Goal: Task Accomplishment & Management: Complete application form

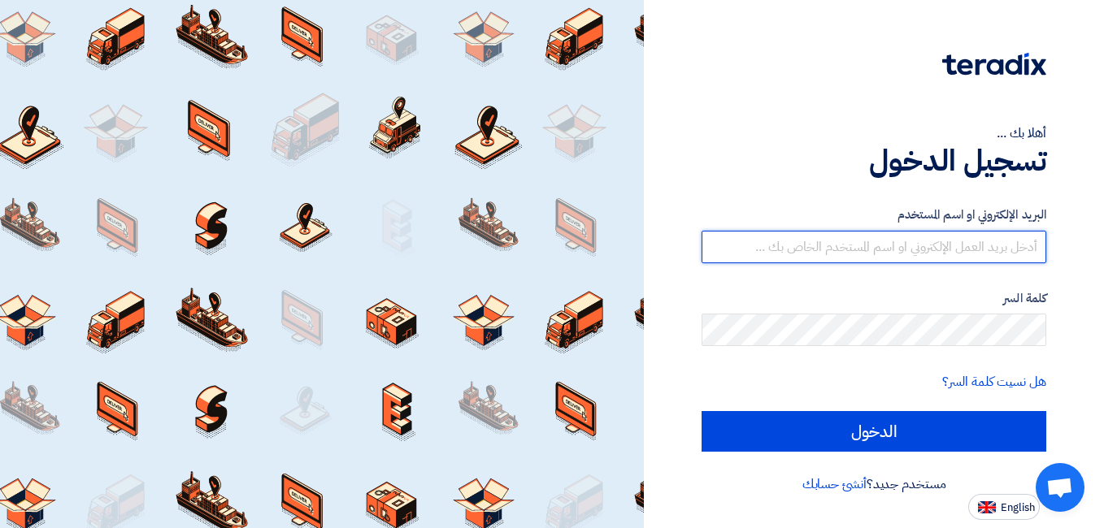
click at [868, 247] on input "text" at bounding box center [873, 247] width 345 height 33
type input "[EMAIL_ADDRESS][DOMAIN_NAME]"
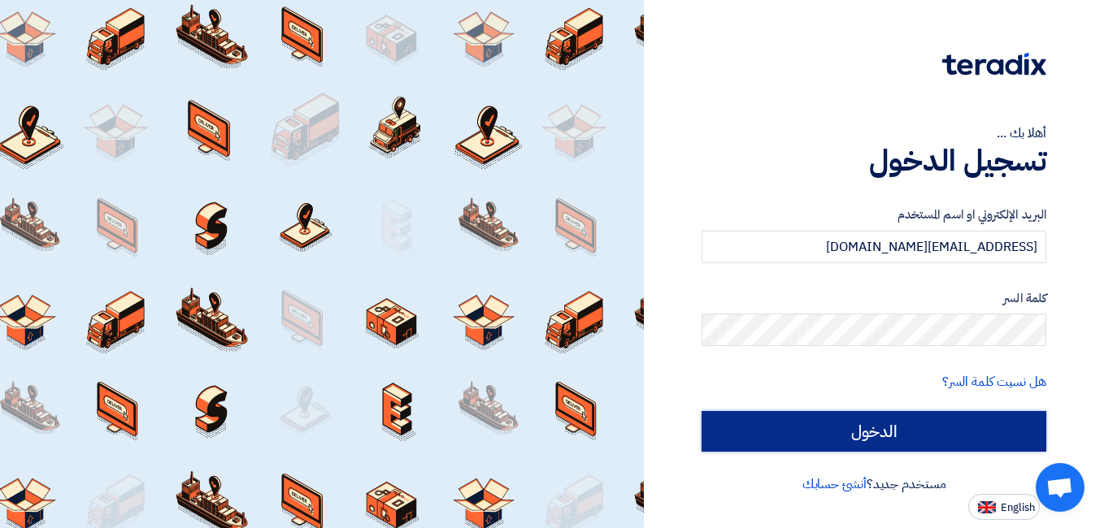
click at [858, 430] on input "الدخول" at bounding box center [873, 431] width 345 height 41
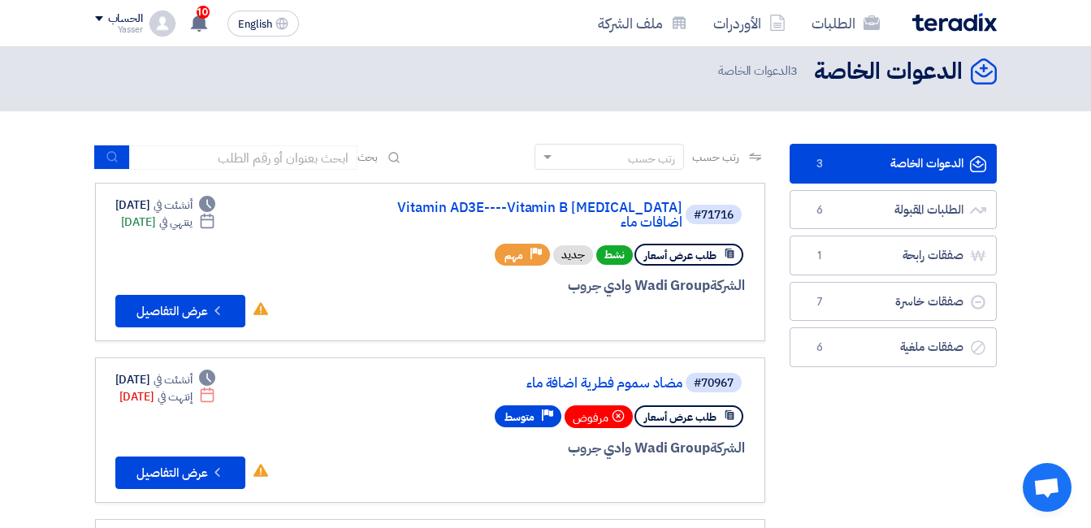
scroll to position [22, 0]
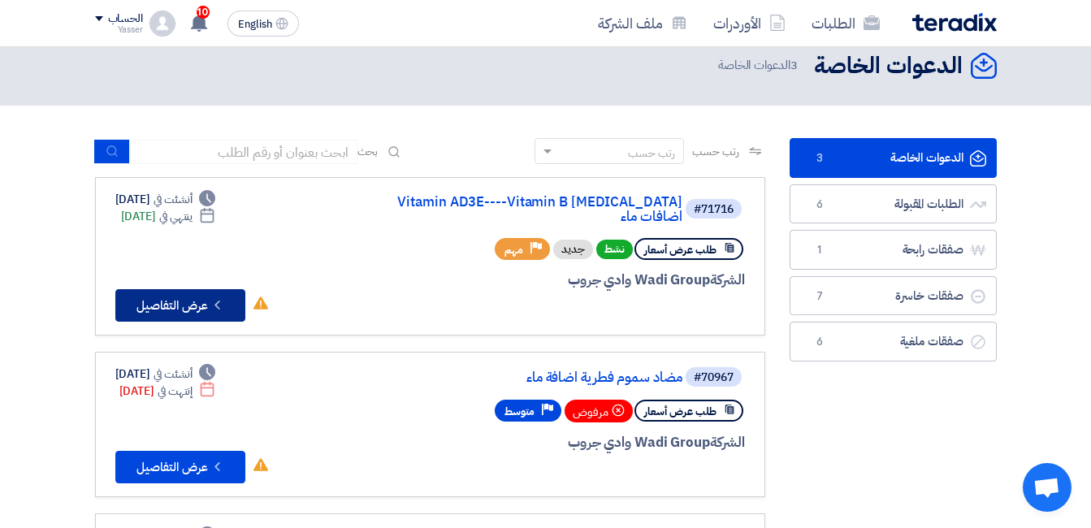
click at [171, 293] on button "Check details عرض التفاصيل" at bounding box center [180, 305] width 130 height 33
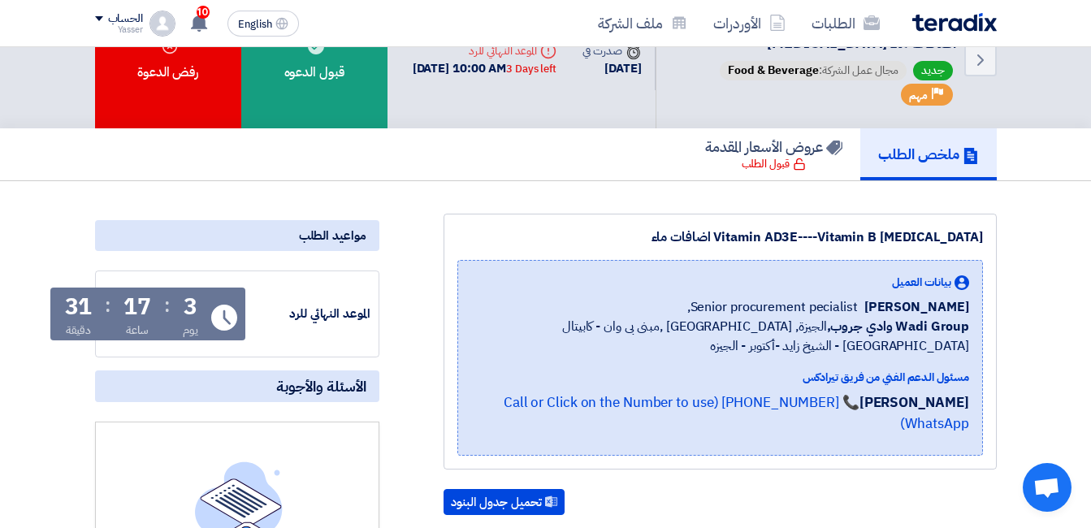
scroll to position [50, 0]
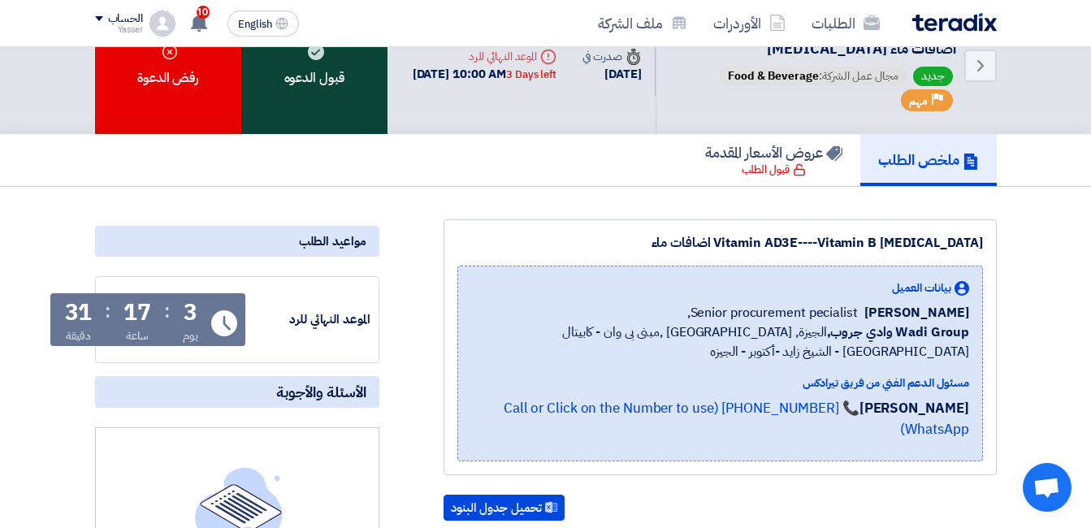
click at [288, 79] on div "قبول الدعوه" at bounding box center [314, 65] width 146 height 137
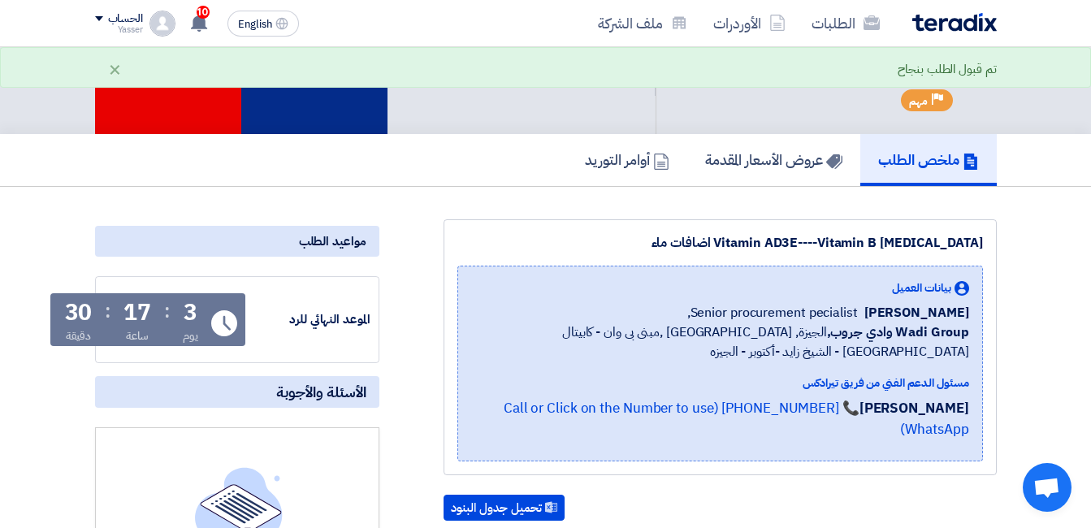
click at [325, 99] on div "تقديم عرض أسعار" at bounding box center [314, 65] width 146 height 137
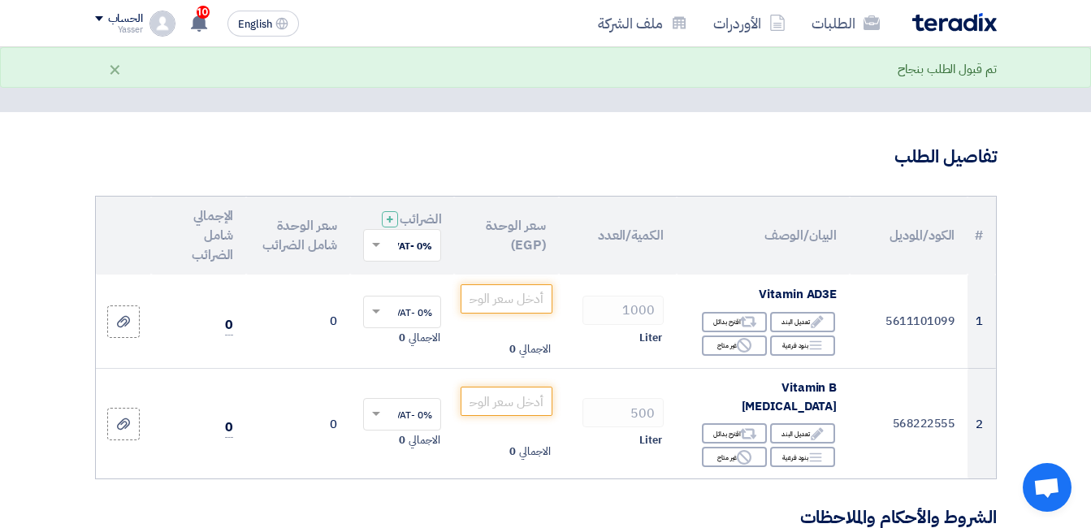
scroll to position [97, 0]
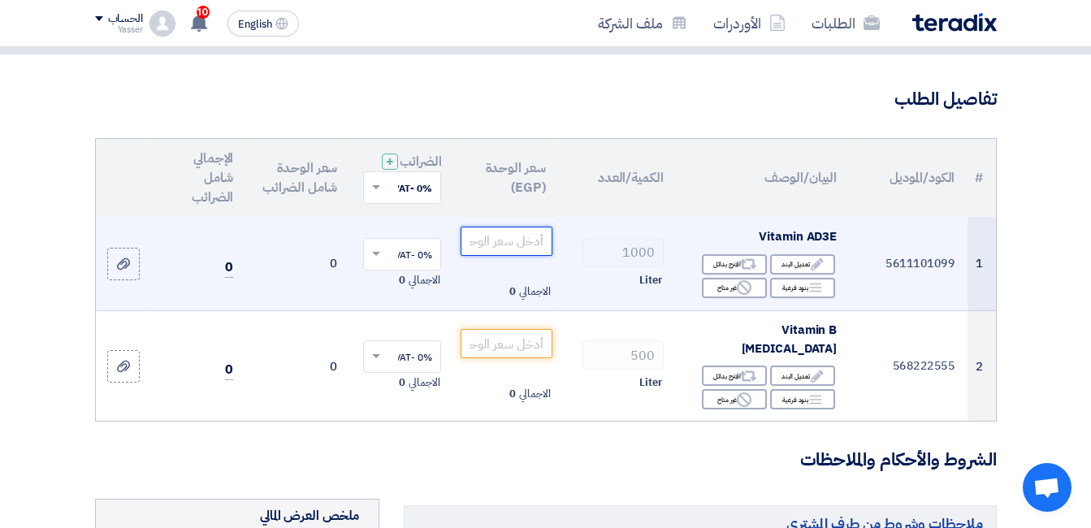
click at [503, 255] on input "number" at bounding box center [506, 241] width 91 height 29
type input "8"
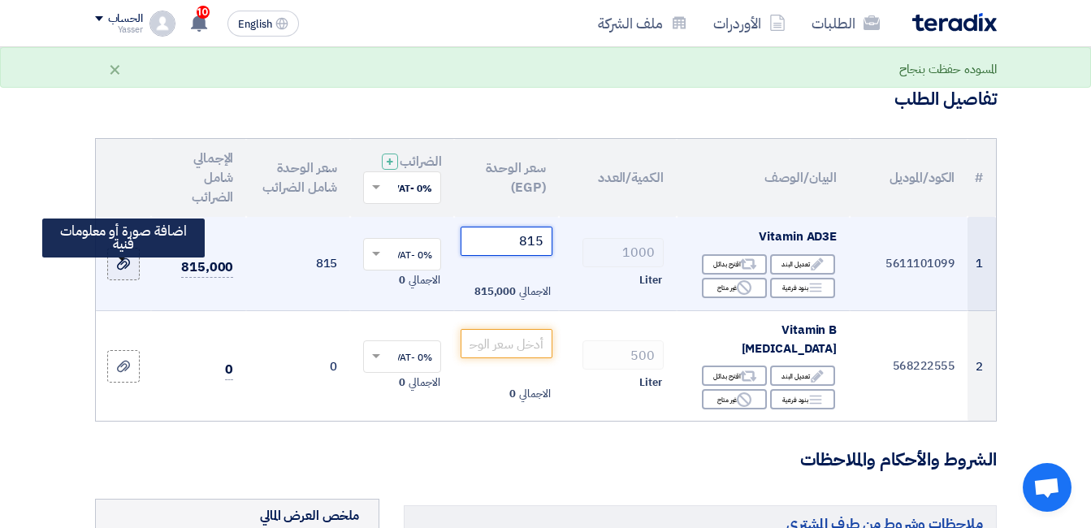
type input "815"
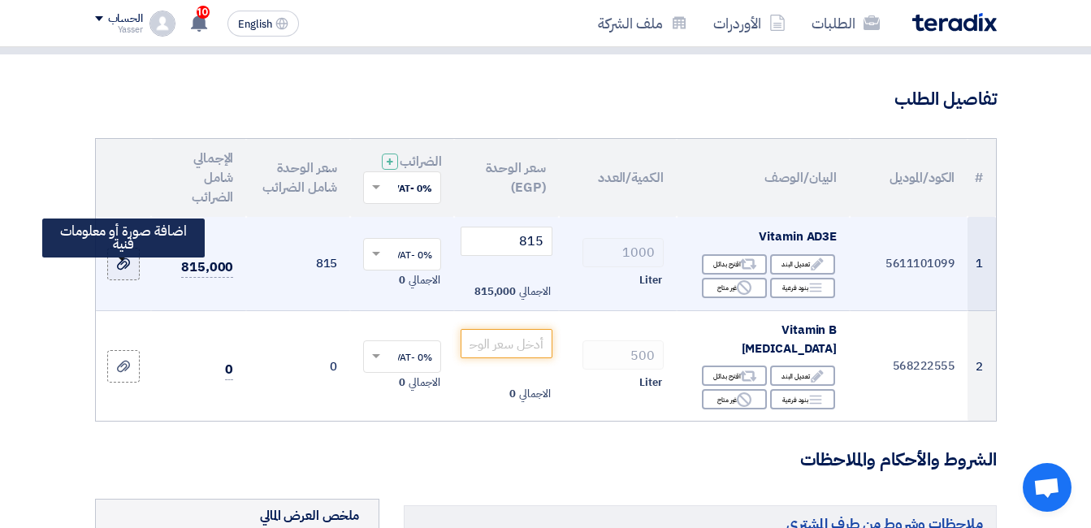
click at [128, 271] on icon at bounding box center [123, 264] width 13 height 13
click at [0, 0] on input "file" at bounding box center [0, 0] width 0 height 0
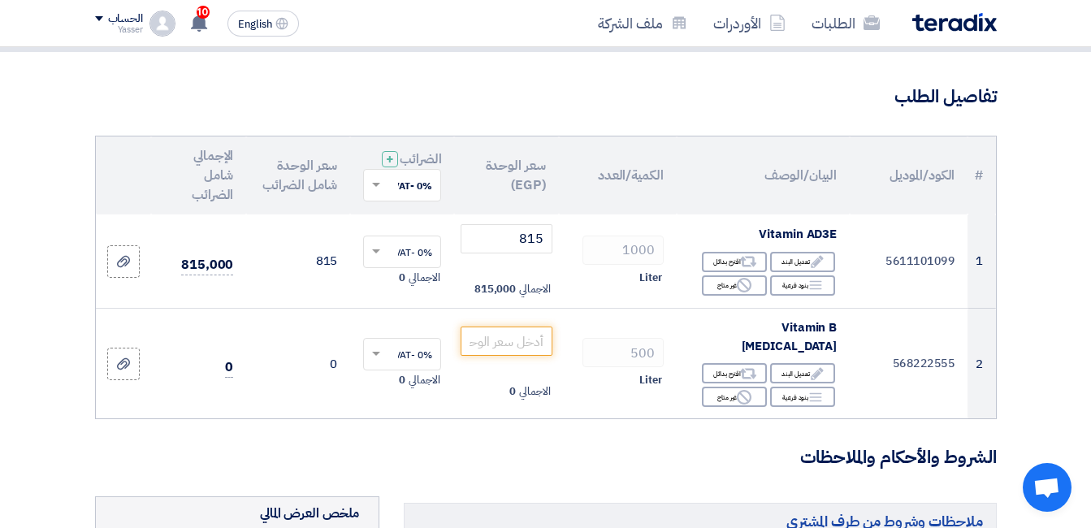
scroll to position [108, 0]
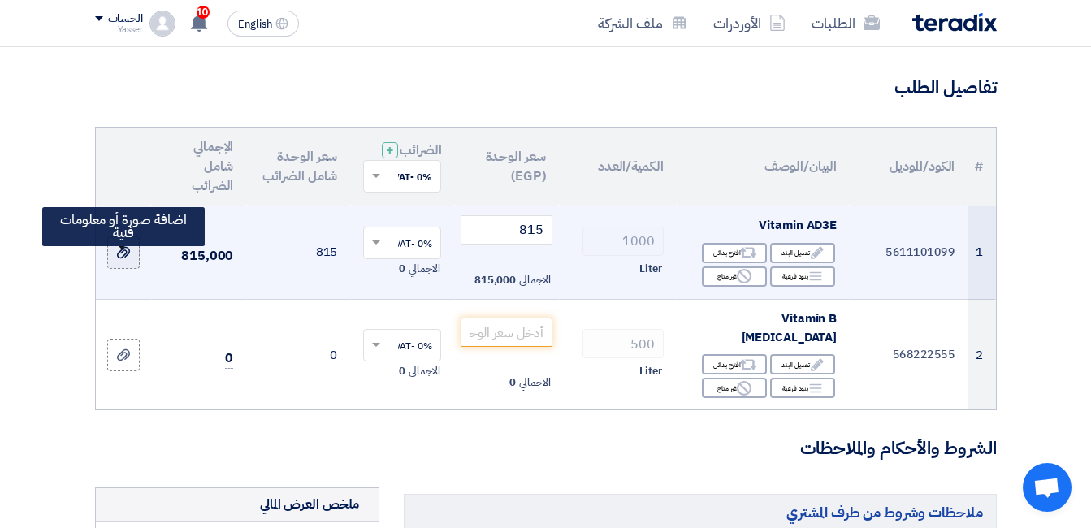
click at [124, 259] on icon at bounding box center [123, 252] width 13 height 13
click at [0, 0] on input "file" at bounding box center [0, 0] width 0 height 0
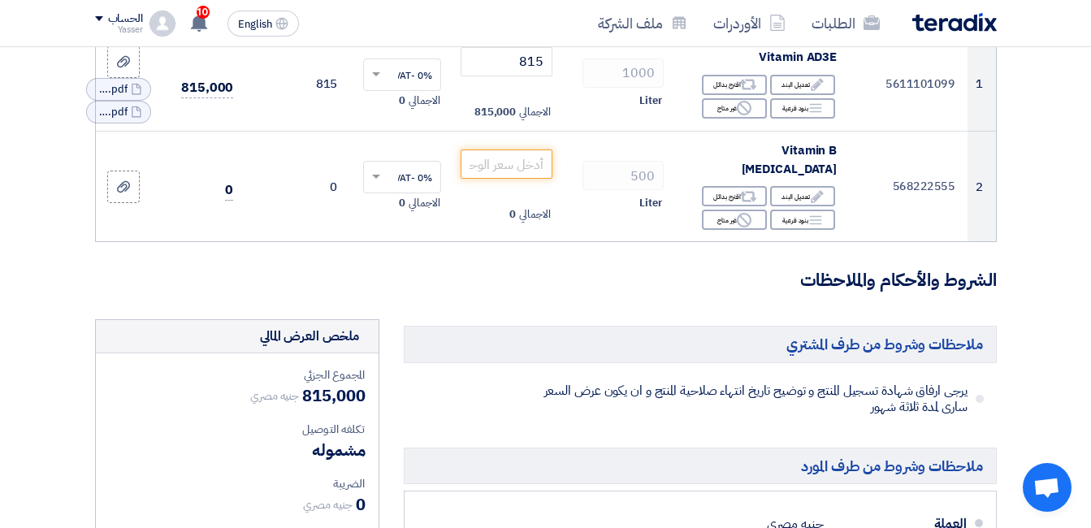
scroll to position [182, 0]
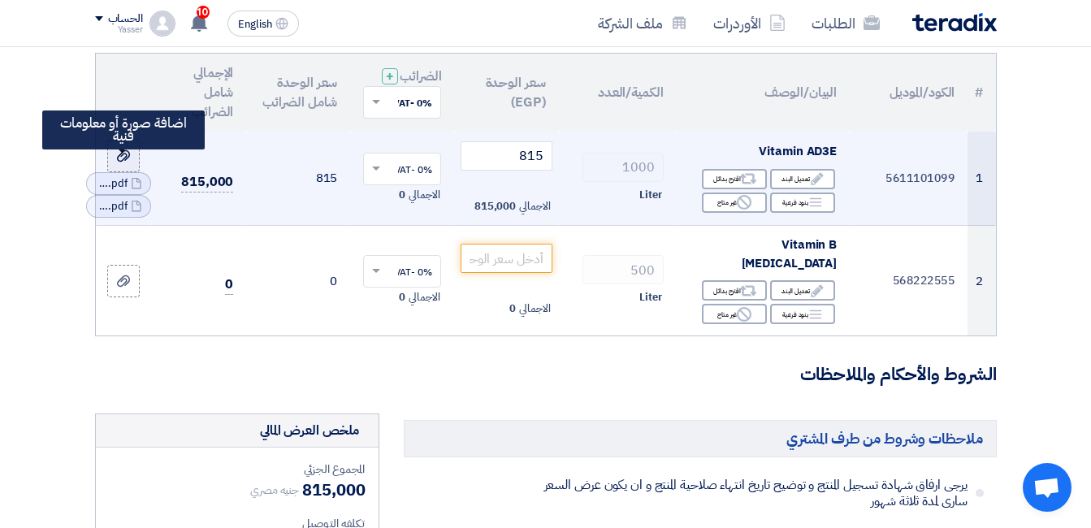
click at [128, 165] on div at bounding box center [123, 155] width 16 height 19
click at [0, 0] on input "file" at bounding box center [0, 0] width 0 height 0
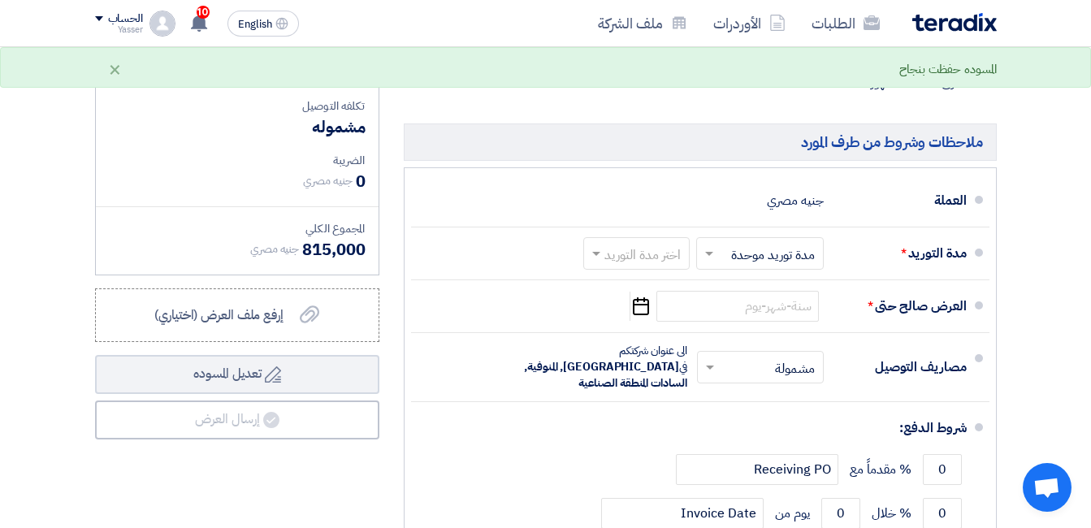
scroll to position [612, 0]
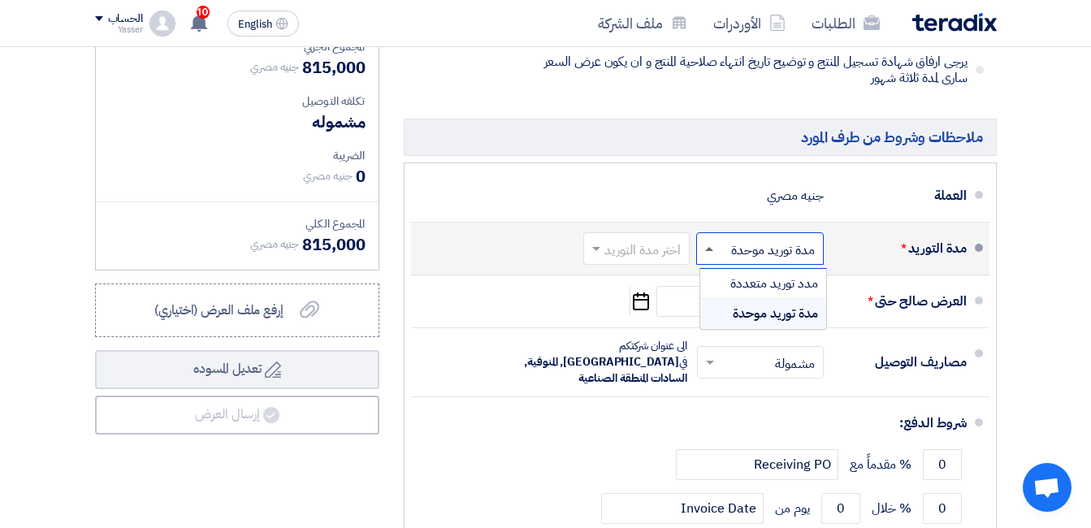
click at [709, 247] on span at bounding box center [709, 249] width 8 height 4
click at [709, 247] on span at bounding box center [709, 250] width 8 height 6
click at [597, 247] on span at bounding box center [596, 250] width 8 height 6
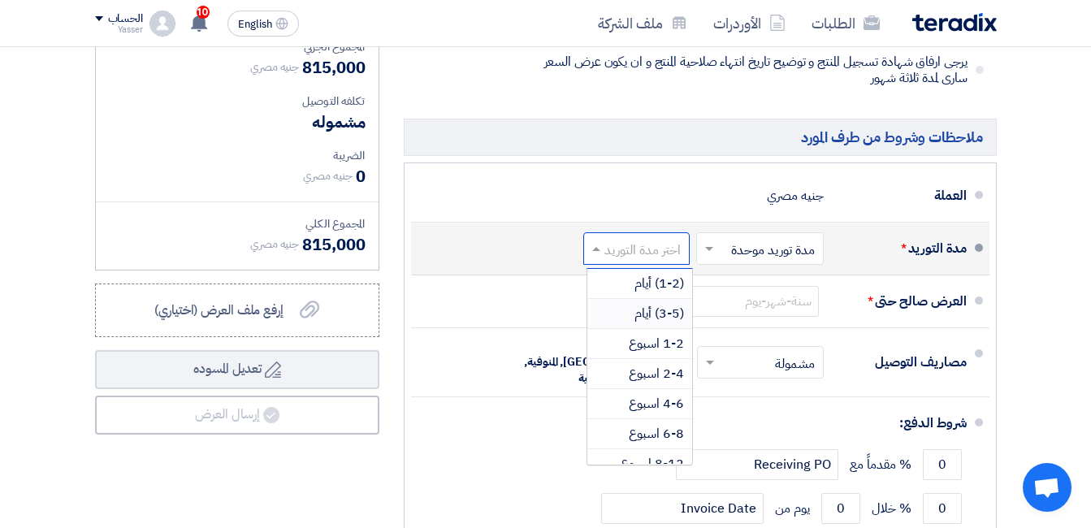
click at [637, 312] on span "(3-5) أيام" at bounding box center [660, 314] width 50 height 20
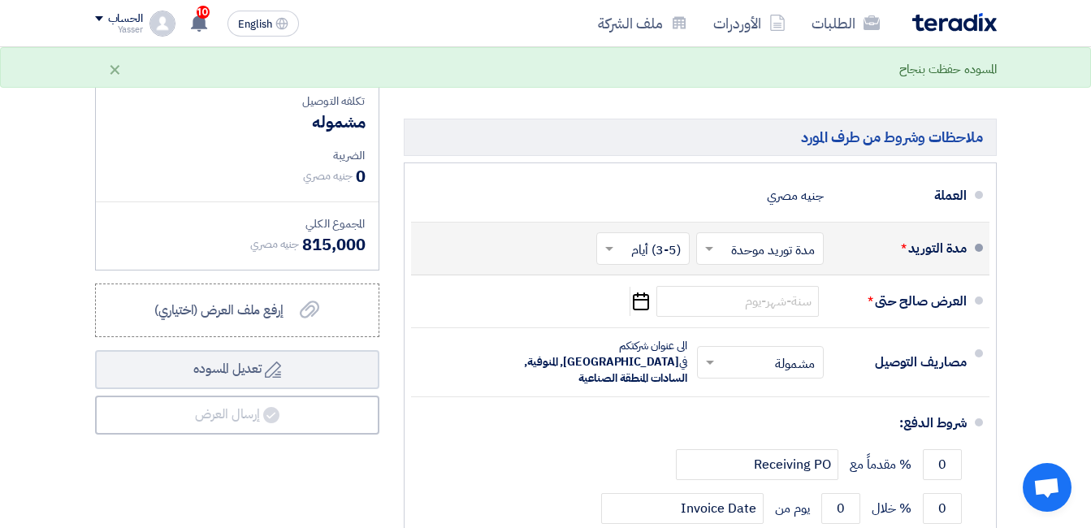
click at [604, 249] on span at bounding box center [607, 249] width 20 height 16
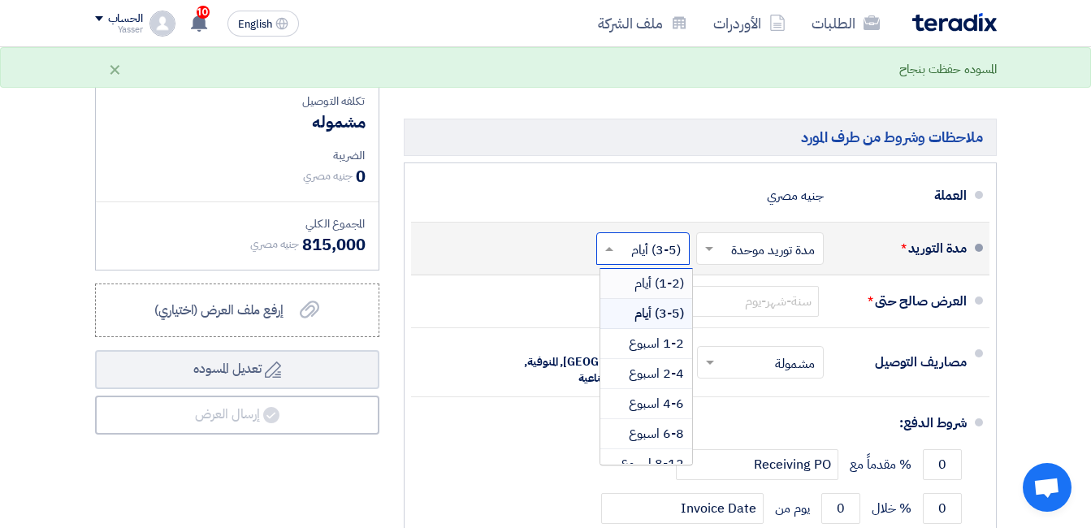
click at [632, 285] on div "(1-2) أيام" at bounding box center [647, 284] width 92 height 30
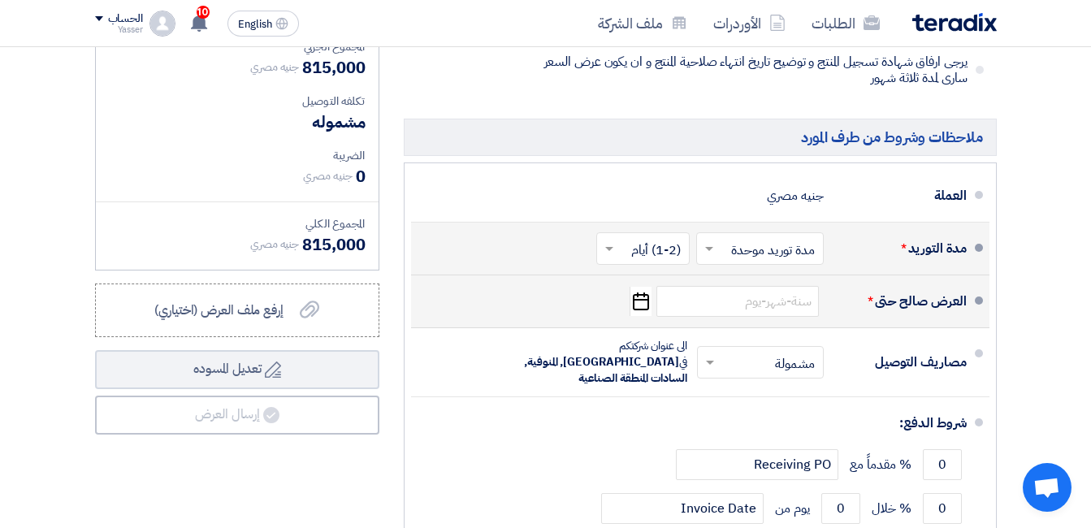
click at [636, 301] on icon "Pick a date" at bounding box center [641, 301] width 22 height 29
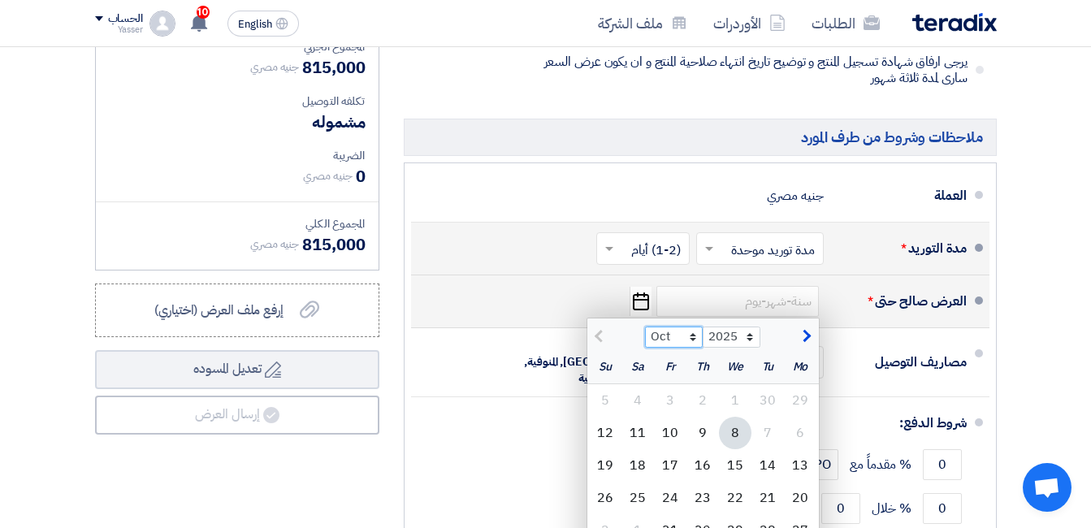
click at [694, 332] on select "Oct Nov Dec" at bounding box center [674, 337] width 58 height 21
select select "12"
click at [645, 327] on select "Oct Nov Dec" at bounding box center [674, 337] width 58 height 21
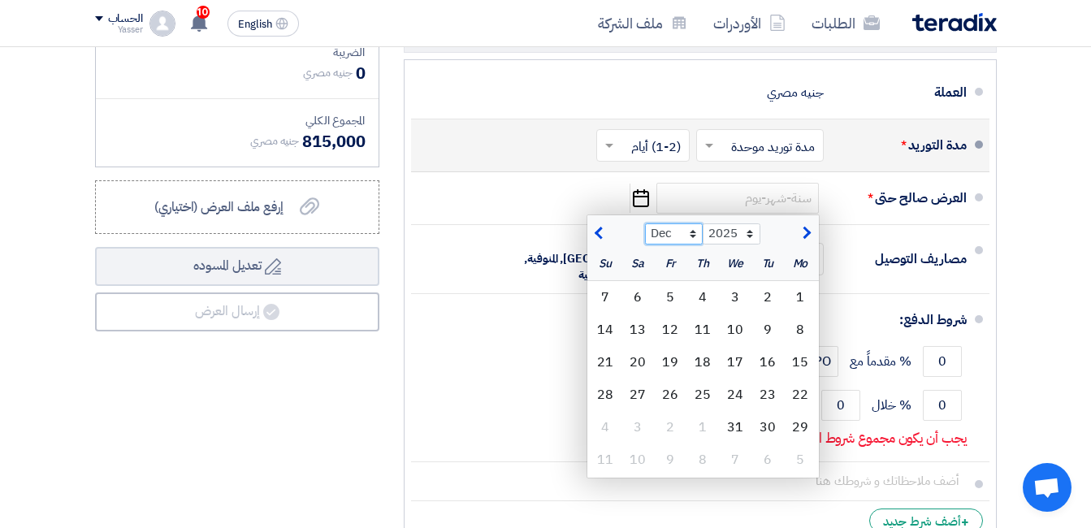
scroll to position [720, 0]
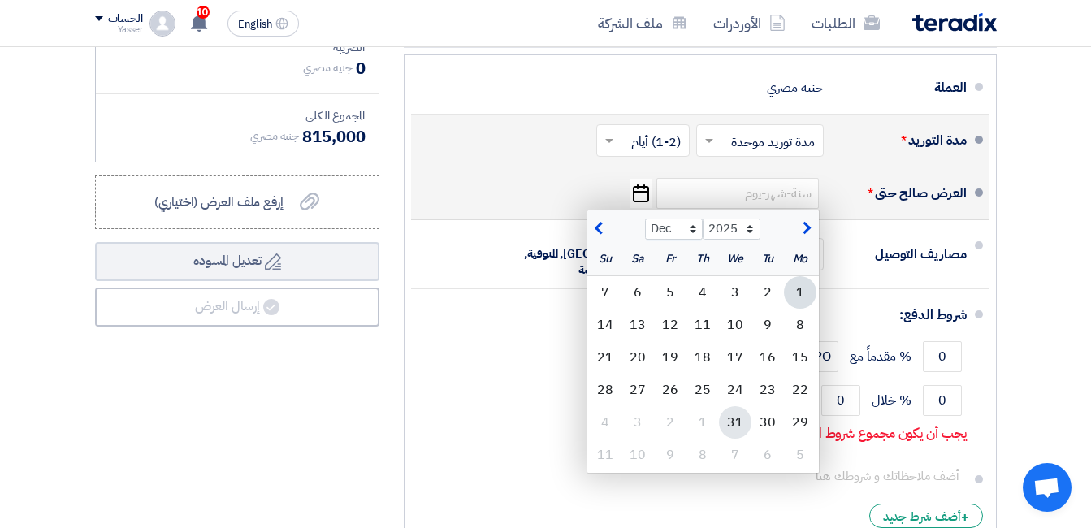
click at [728, 417] on div "31" at bounding box center [735, 422] width 33 height 33
type input "[DATE]"
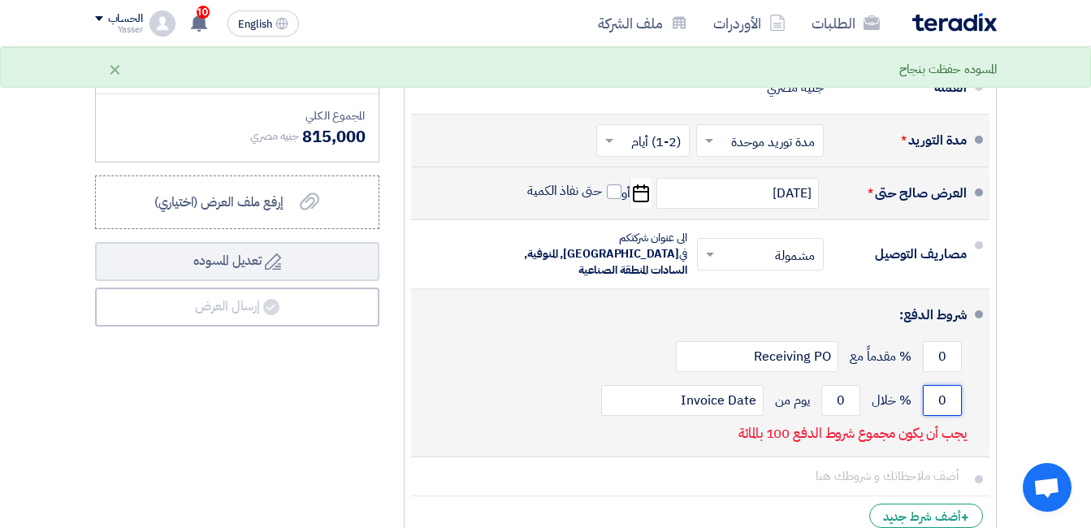
click at [933, 385] on input "0" at bounding box center [942, 400] width 39 height 31
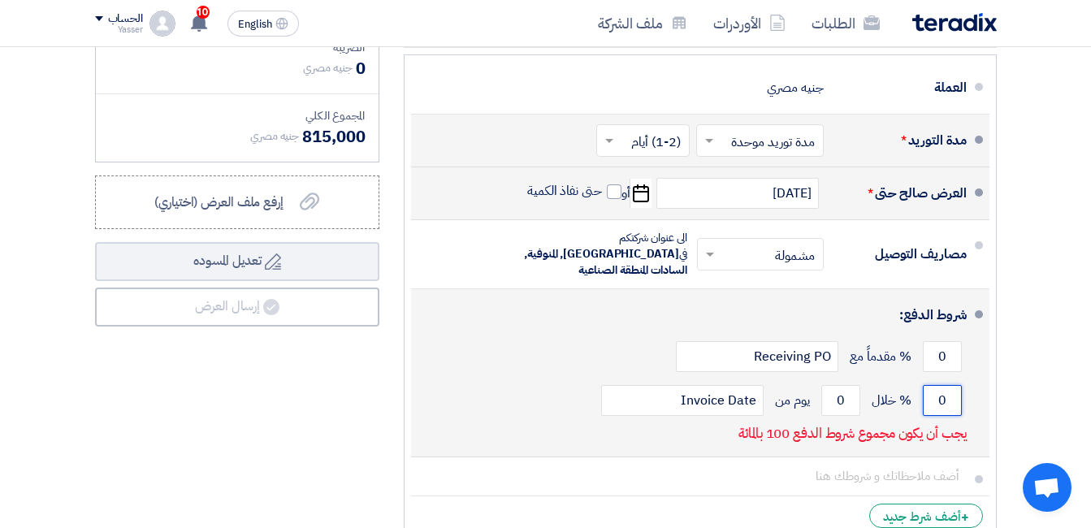
click at [933, 385] on input "0" at bounding box center [942, 400] width 39 height 31
drag, startPoint x: 933, startPoint y: 383, endPoint x: 969, endPoint y: 380, distance: 35.9
click at [969, 380] on li "شروط الدفع: 0 % مقدماً مع Receiving PO 0 % خلال 0 Invoice Date" at bounding box center [700, 373] width 579 height 168
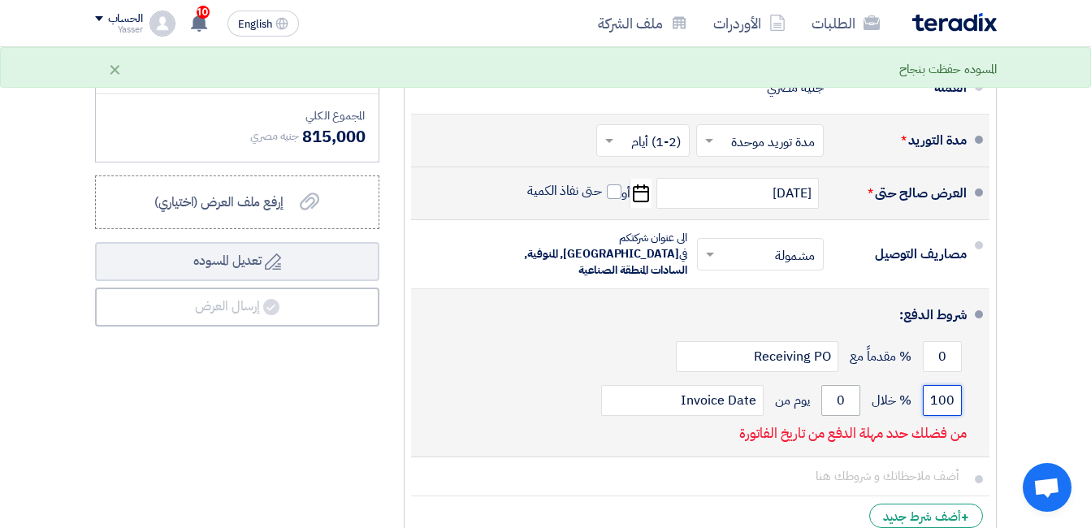
type input "100"
click at [833, 385] on input "0" at bounding box center [841, 400] width 39 height 31
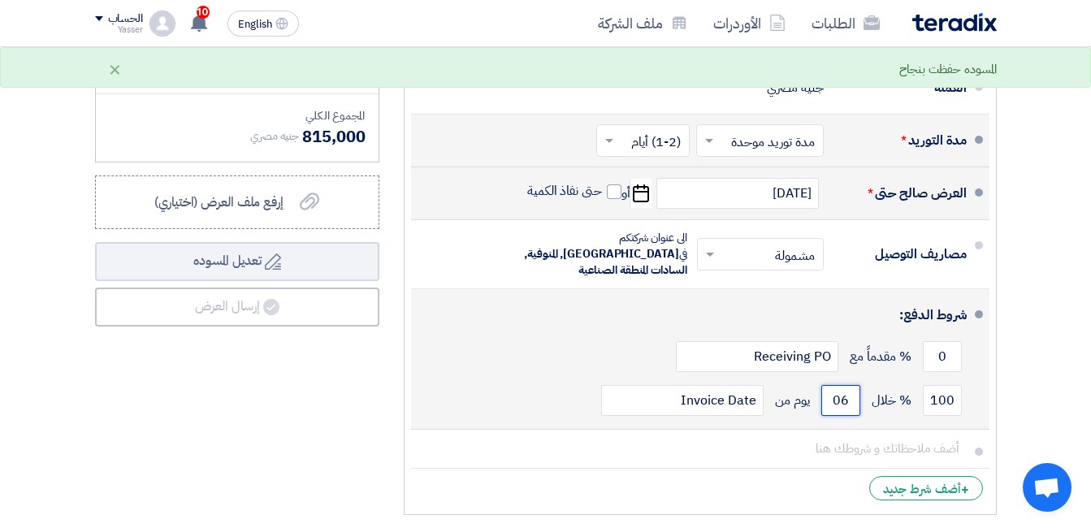
click at [840, 385] on input "06" at bounding box center [841, 400] width 39 height 31
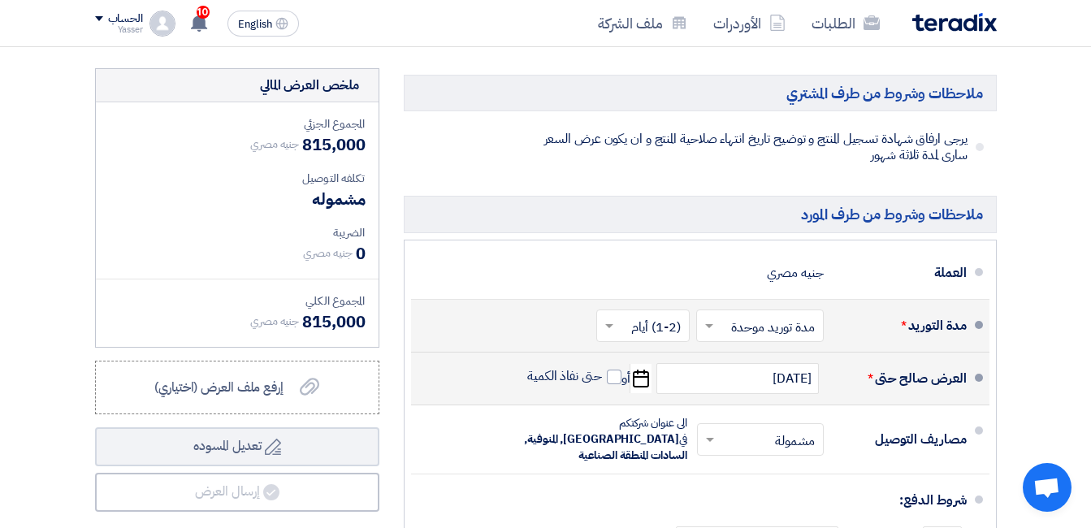
scroll to position [543, 0]
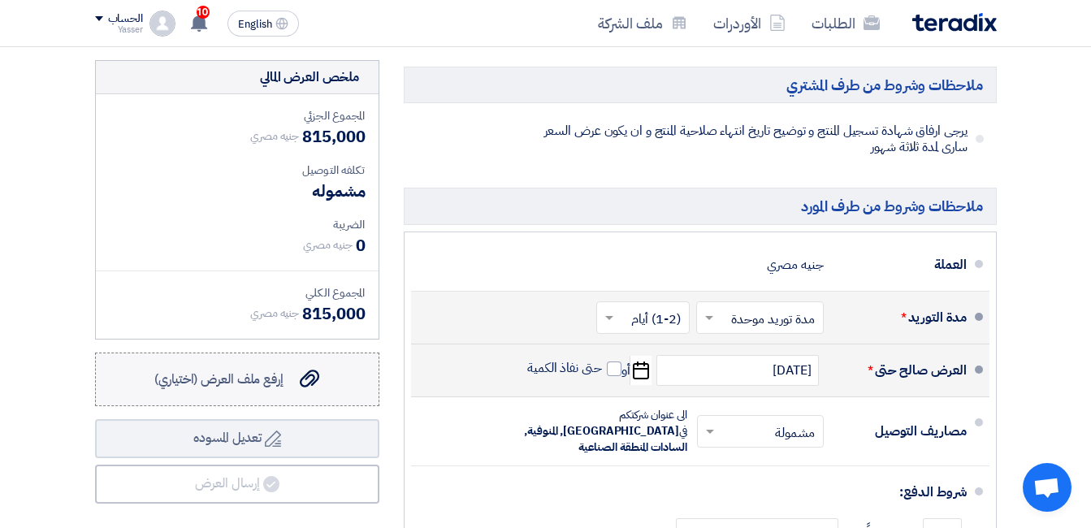
type input "60"
click at [262, 386] on span "إرفع ملف العرض (اختياري)" at bounding box center [218, 380] width 129 height 20
click at [0, 0] on input "إرفع ملف العرض (اختياري) إرفع ملف العرض (اختياري)" at bounding box center [0, 0] width 0 height 0
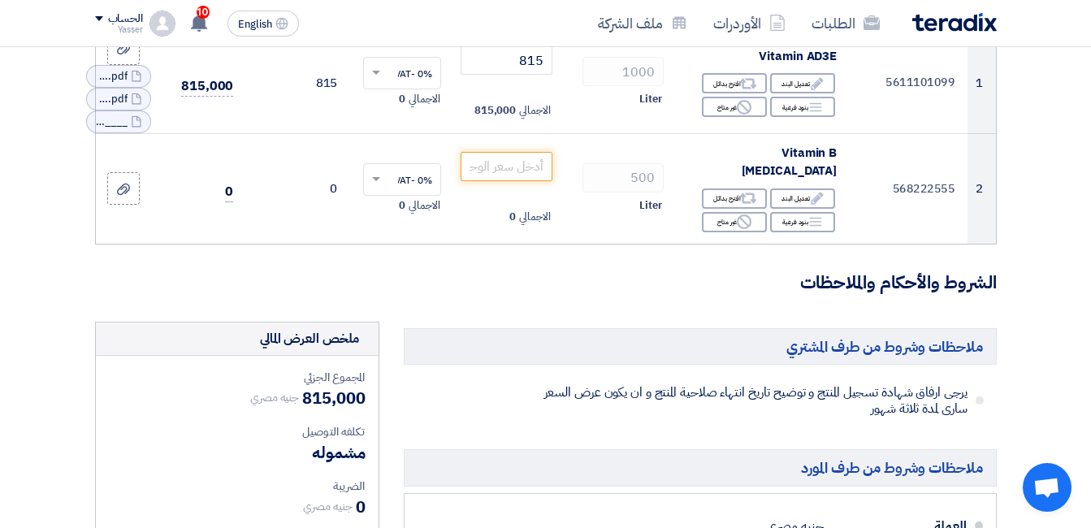
scroll to position [262, 0]
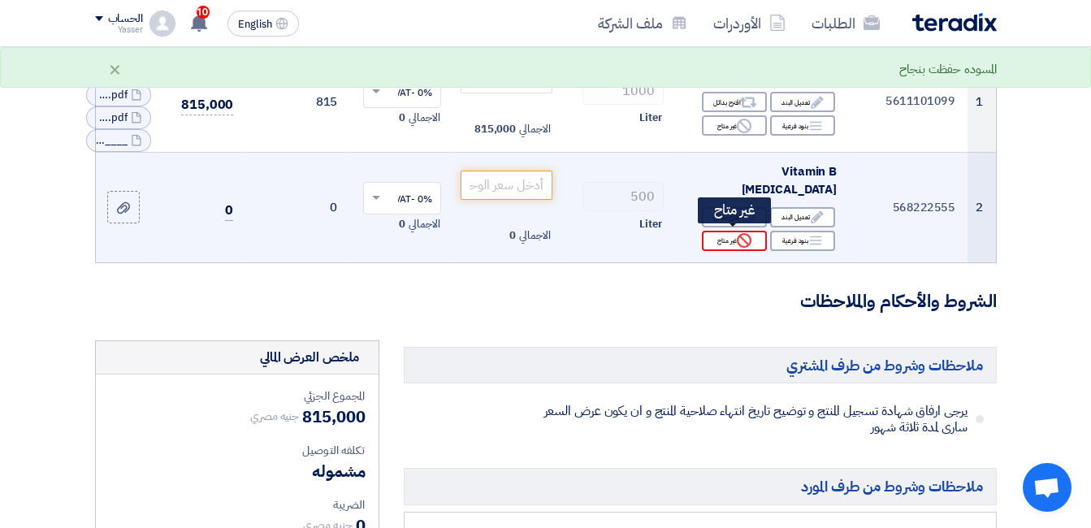
click at [750, 236] on icon "Reject" at bounding box center [744, 240] width 15 height 15
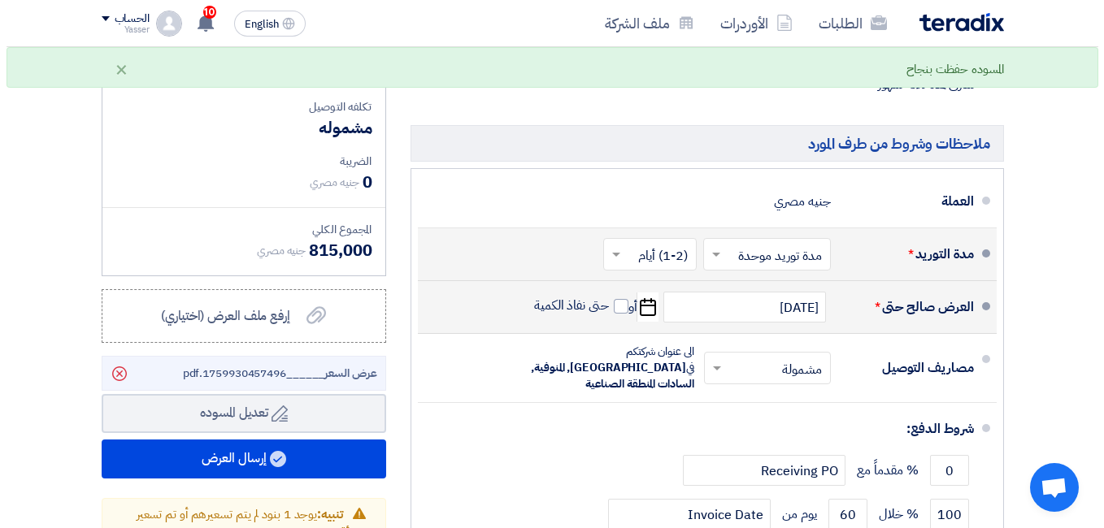
scroll to position [640, 0]
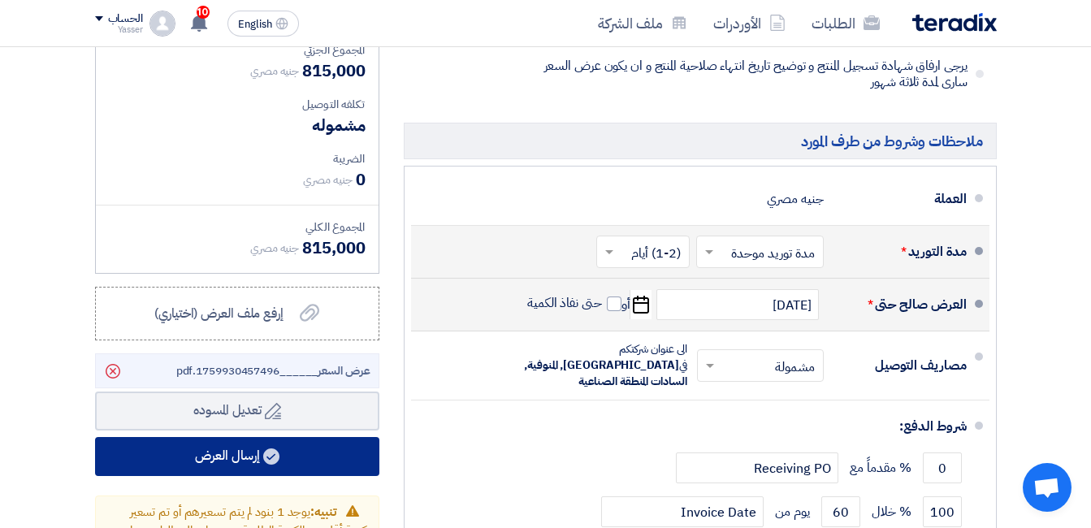
click at [282, 449] on button "إرسال العرض" at bounding box center [237, 456] width 284 height 39
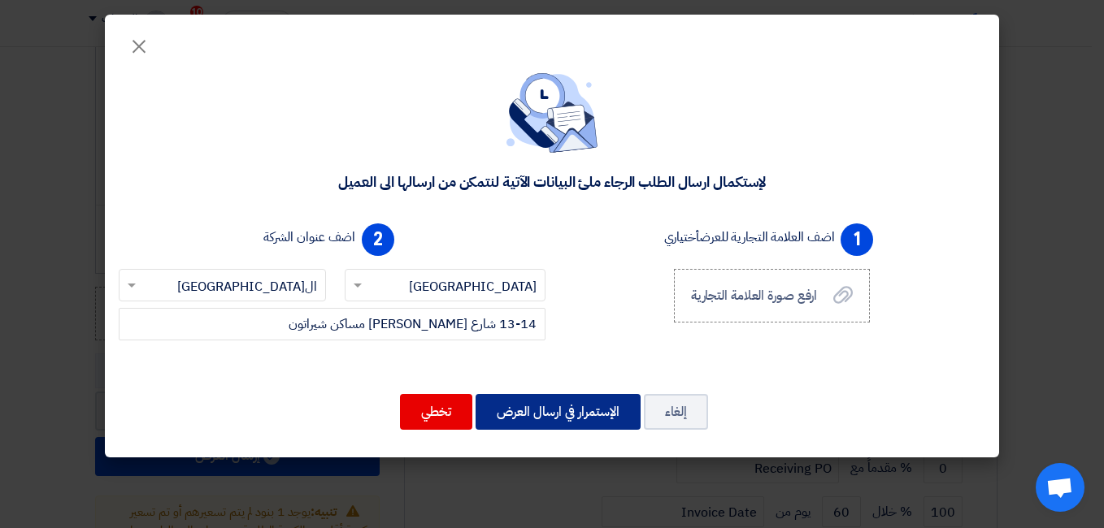
click at [565, 406] on button "الإستمرار في ارسال العرض" at bounding box center [557, 412] width 165 height 36
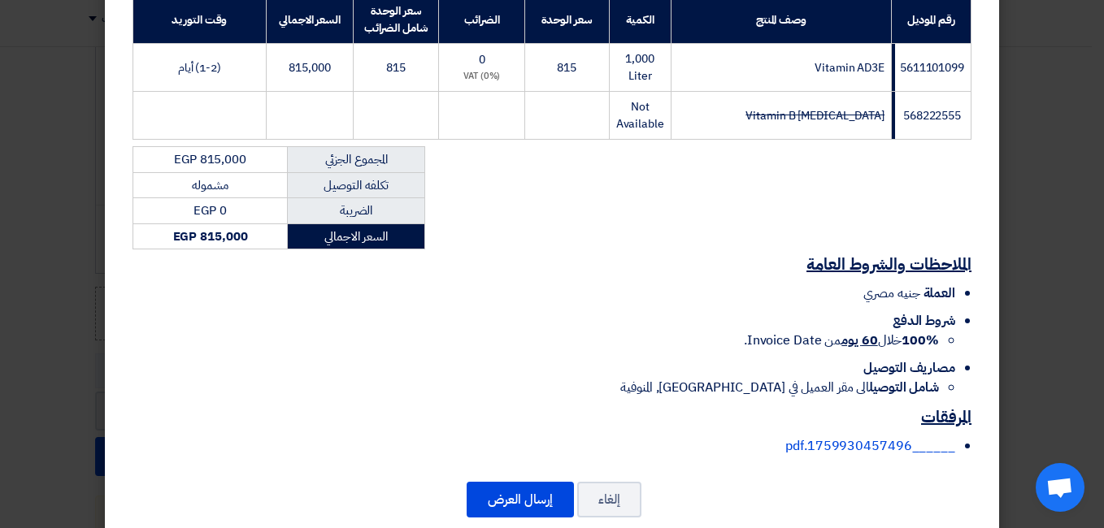
scroll to position [297, 0]
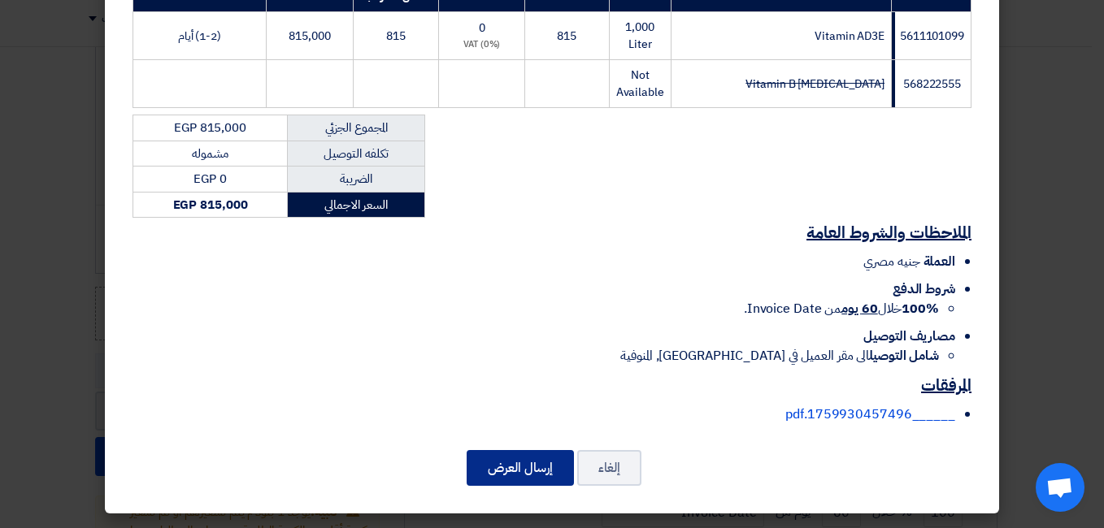
click at [563, 471] on button "إرسال العرض" at bounding box center [519, 468] width 107 height 36
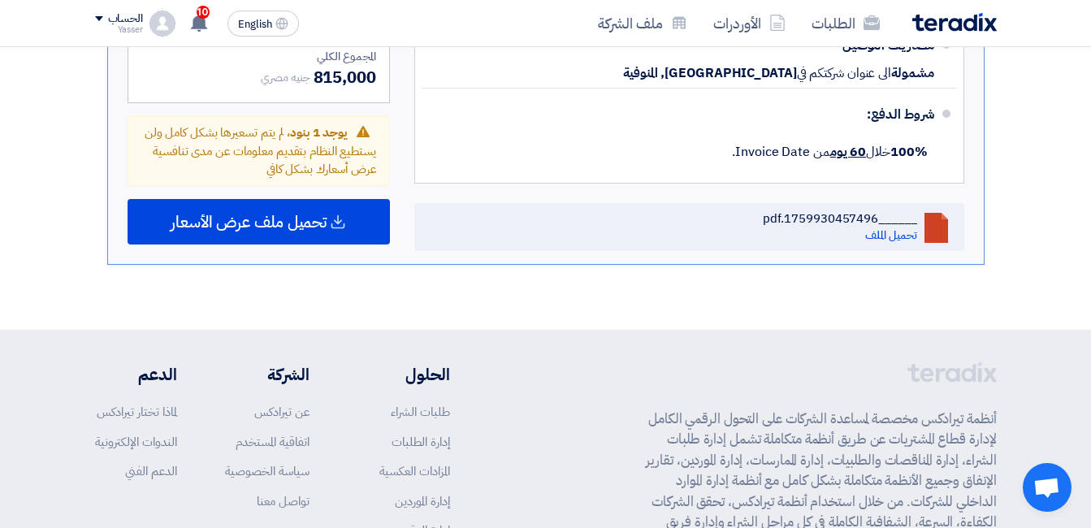
scroll to position [1148, 0]
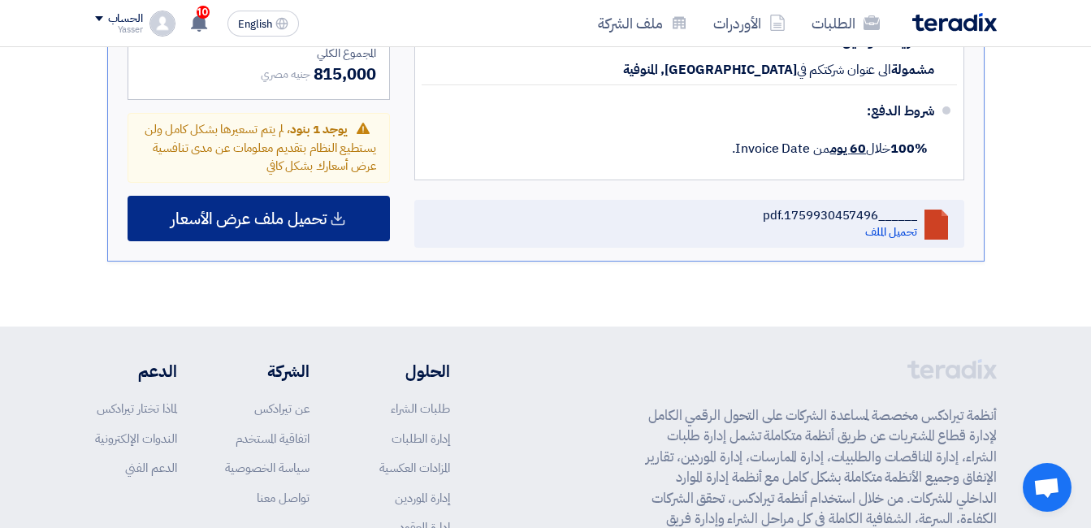
click at [307, 211] on span "تحميل ملف عرض الأسعار" at bounding box center [249, 218] width 156 height 15
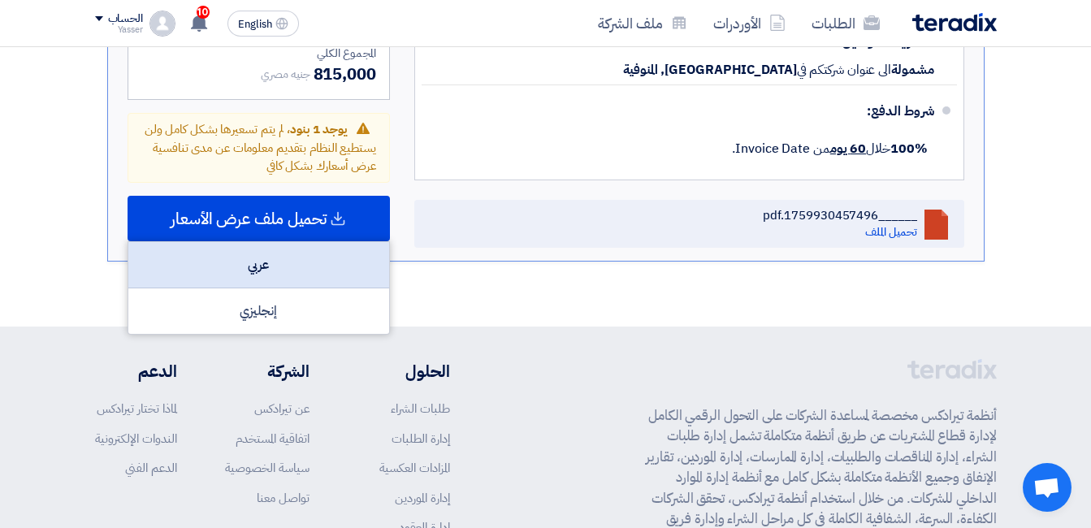
click at [297, 244] on div "عربي" at bounding box center [258, 265] width 261 height 46
